Goal: Find specific page/section: Find specific page/section

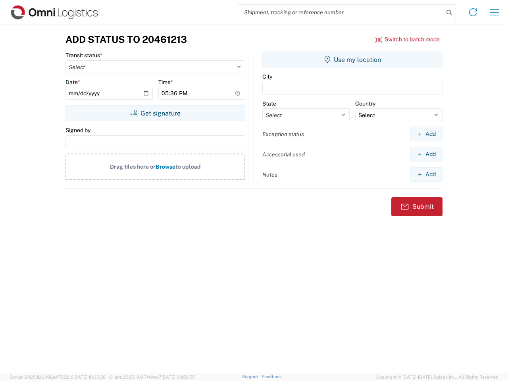
click at [341, 12] on input "search" at bounding box center [341, 12] width 206 height 15
click at [449, 13] on icon at bounding box center [449, 12] width 11 height 11
click at [473, 12] on icon at bounding box center [473, 12] width 13 height 13
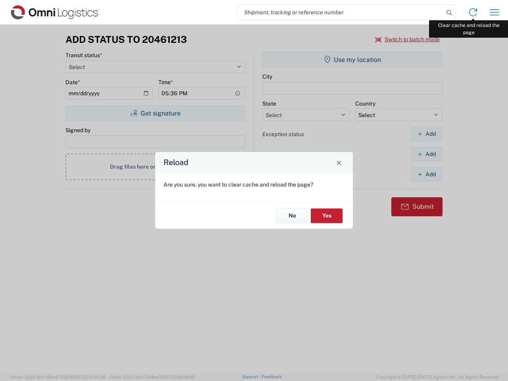
click at [494, 12] on div "Reload Are you sure, you want to clear cache and reload the page? No Yes" at bounding box center [254, 190] width 508 height 381
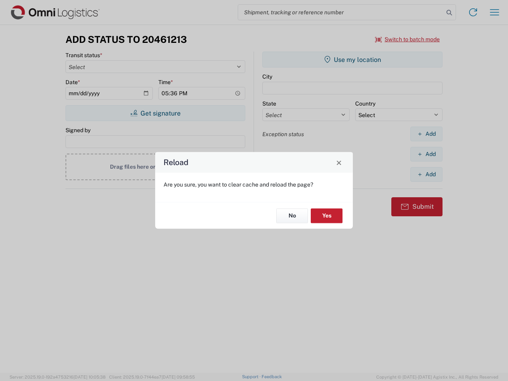
click at [408, 39] on div "Reload Are you sure, you want to clear cache and reload the page? No Yes" at bounding box center [254, 190] width 508 height 381
click at [155, 113] on div "Reload Are you sure, you want to clear cache and reload the page? No Yes" at bounding box center [254, 190] width 508 height 381
click at [352, 60] on div "Reload Are you sure, you want to clear cache and reload the page? No Yes" at bounding box center [254, 190] width 508 height 381
click at [426, 134] on div "Reload Are you sure, you want to clear cache and reload the page? No Yes" at bounding box center [254, 190] width 508 height 381
click at [426, 154] on div "Reload Are you sure, you want to clear cache and reload the page? No Yes" at bounding box center [254, 190] width 508 height 381
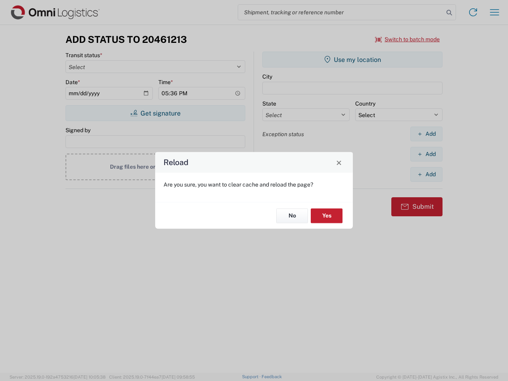
click at [426, 174] on div "Reload Are you sure, you want to clear cache and reload the page? No Yes" at bounding box center [254, 190] width 508 height 381
